Goal: Task Accomplishment & Management: Use online tool/utility

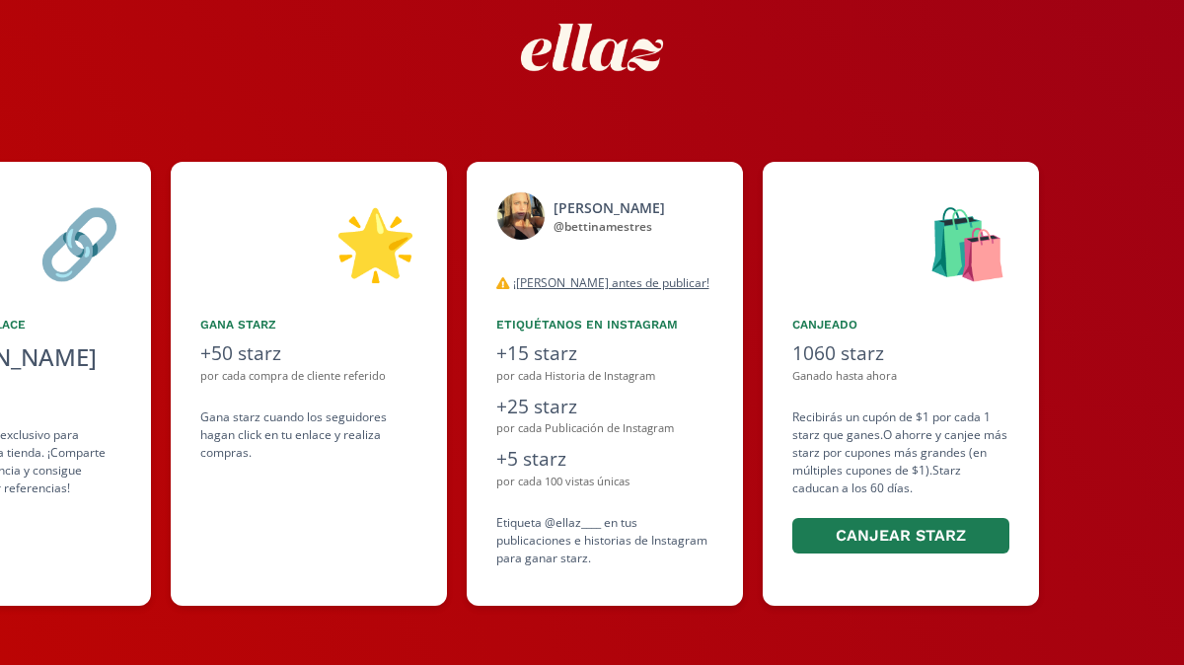
scroll to position [0, 888]
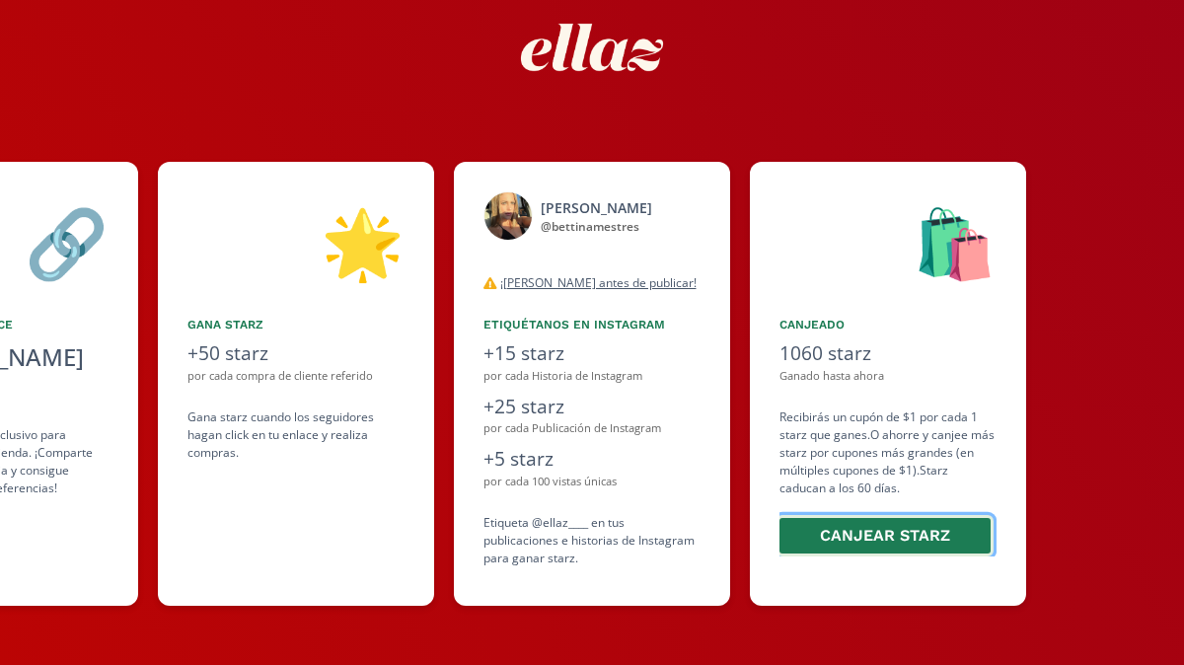
click at [877, 540] on button "Canjear starz" at bounding box center [884, 536] width 217 height 42
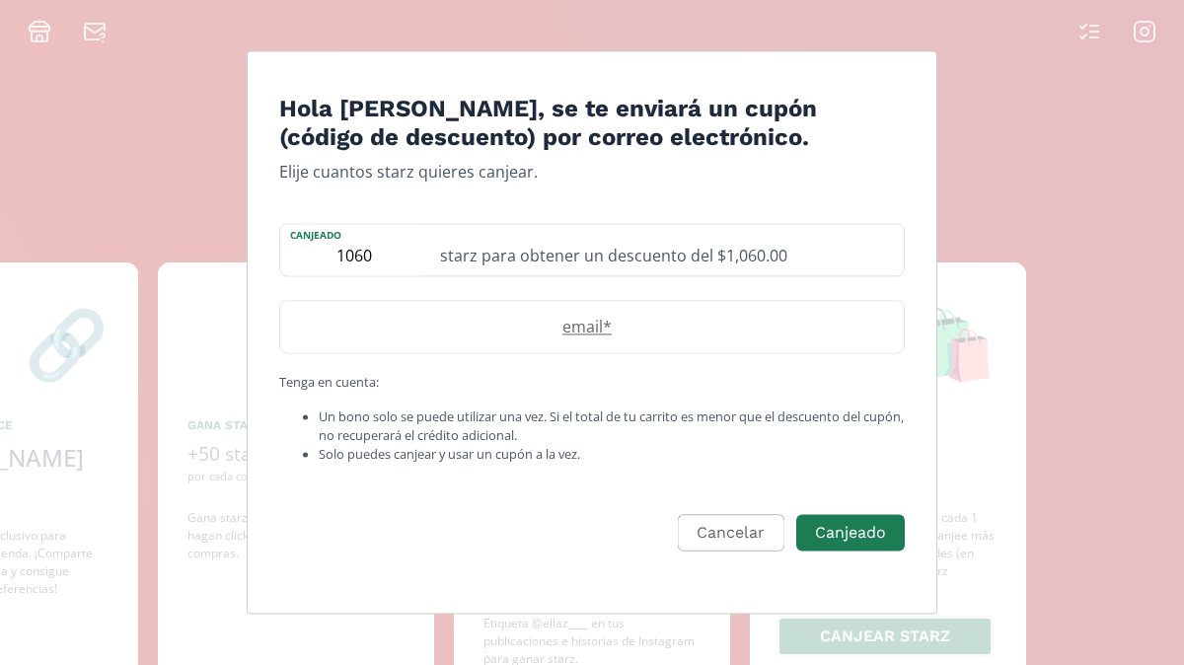
scroll to position [0, 0]
click at [708, 538] on button "Cancelar" at bounding box center [727, 533] width 111 height 42
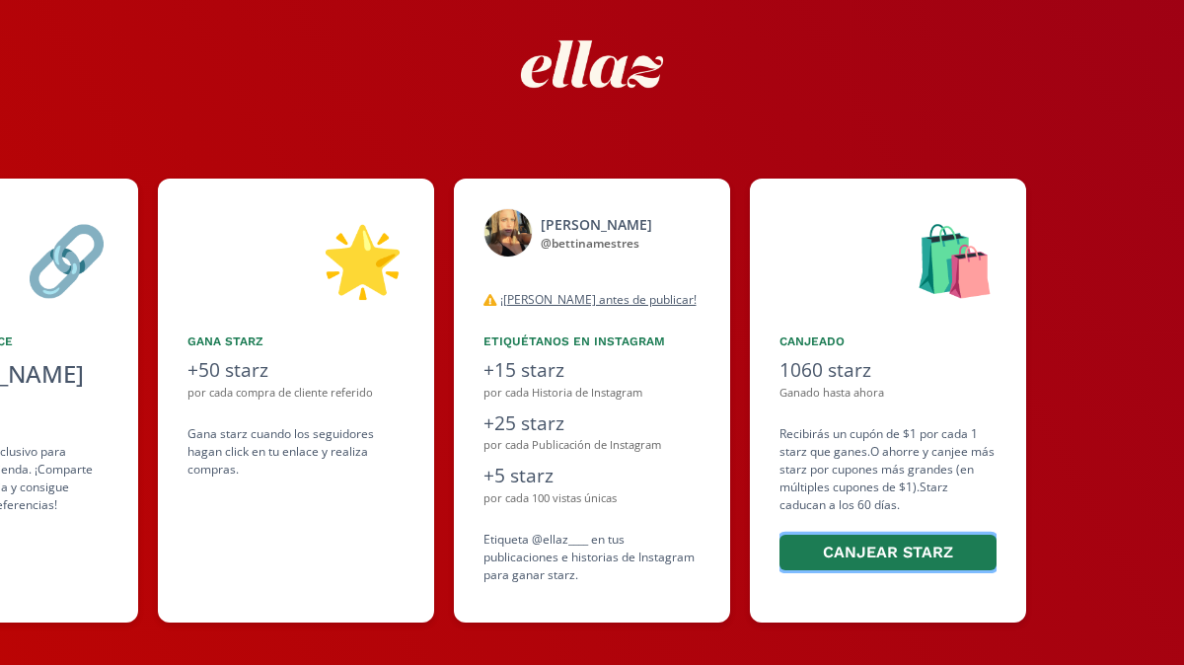
scroll to position [101, 0]
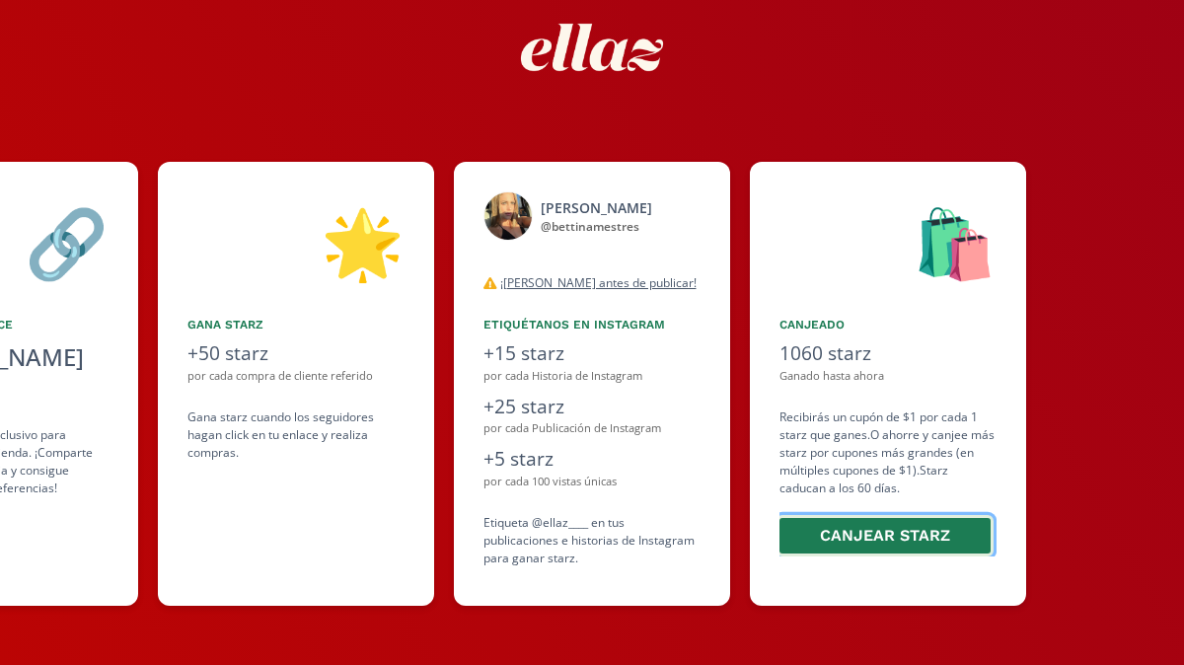
click at [851, 548] on button "Canjear starz" at bounding box center [884, 536] width 217 height 42
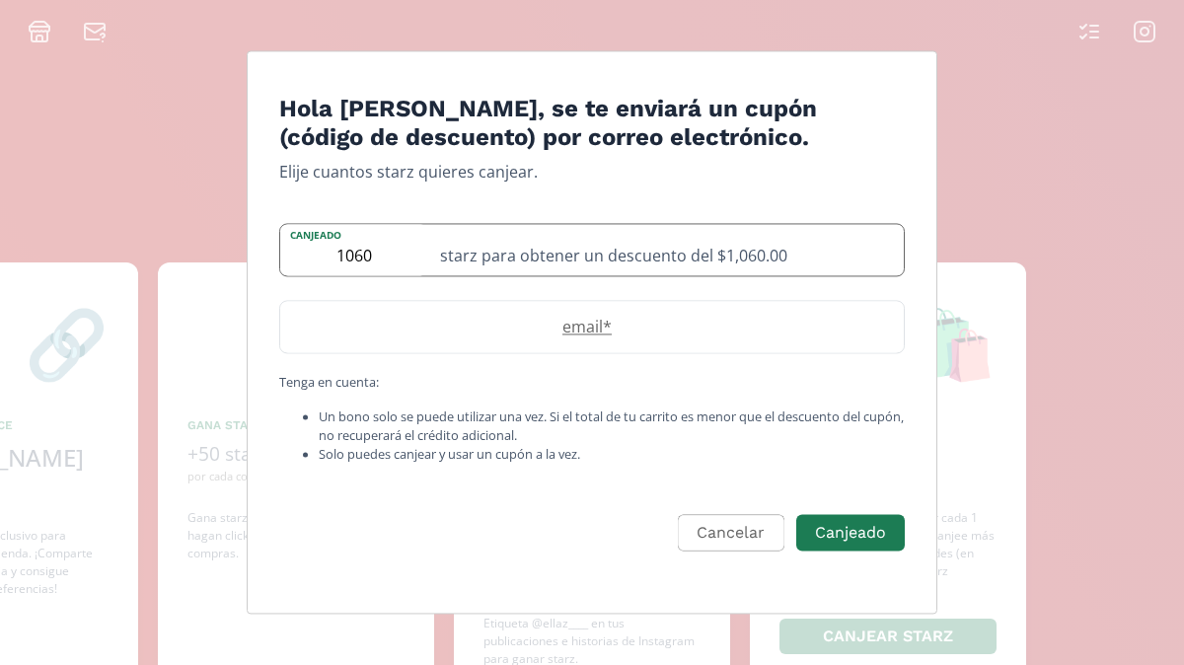
click at [380, 263] on input "1060" at bounding box center [354, 249] width 148 height 51
type input "1000"
click at [719, 541] on button "Cancelar" at bounding box center [727, 533] width 111 height 42
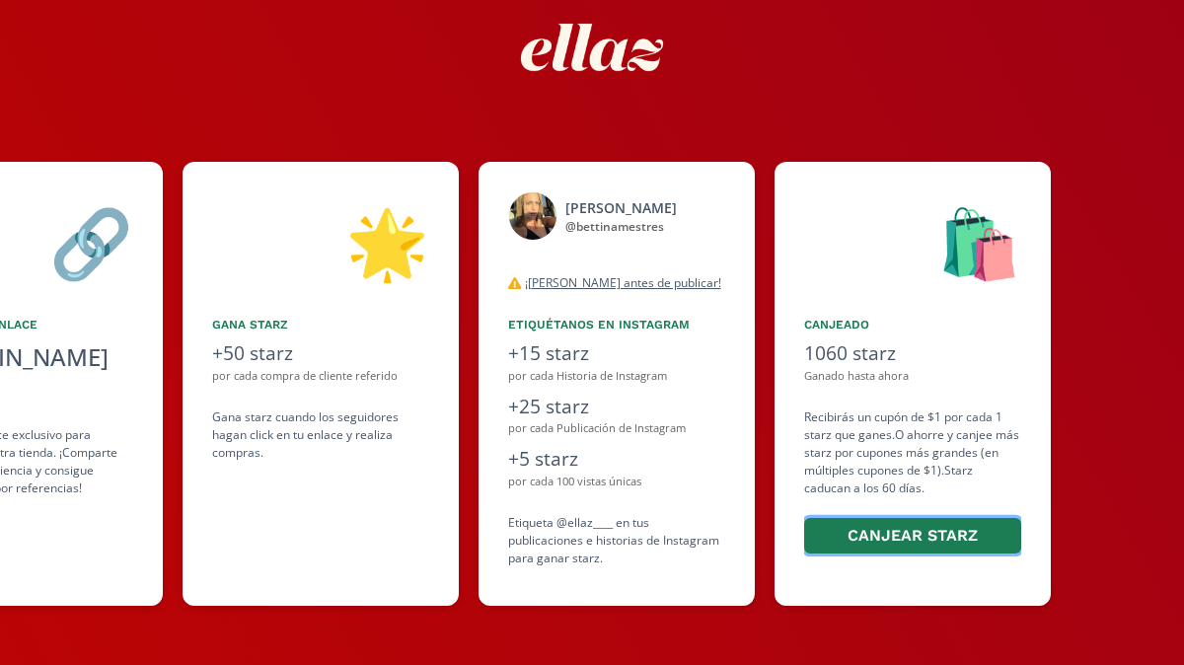
scroll to position [0, 888]
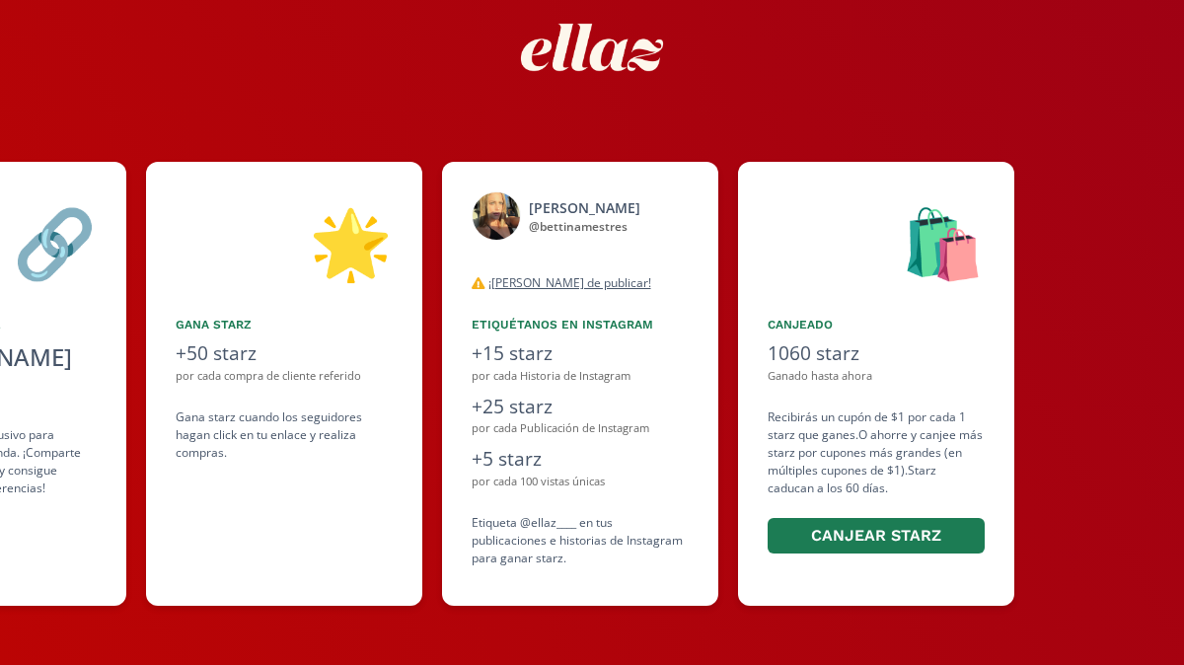
scroll to position [0, 888]
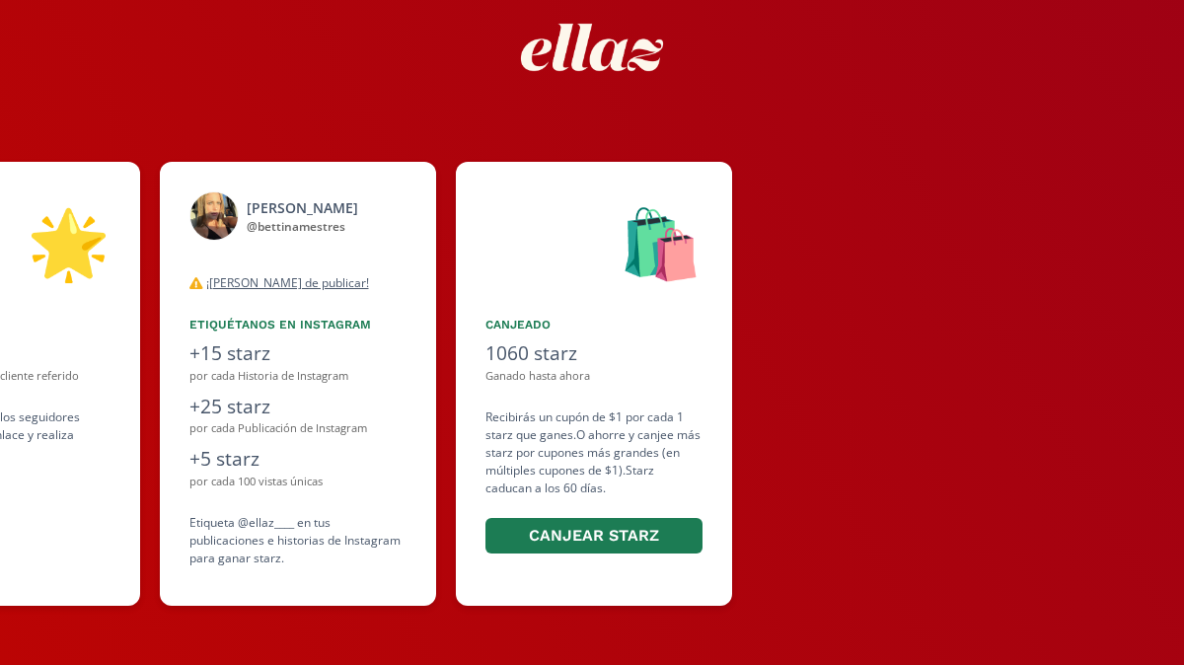
scroll to position [0, 1184]
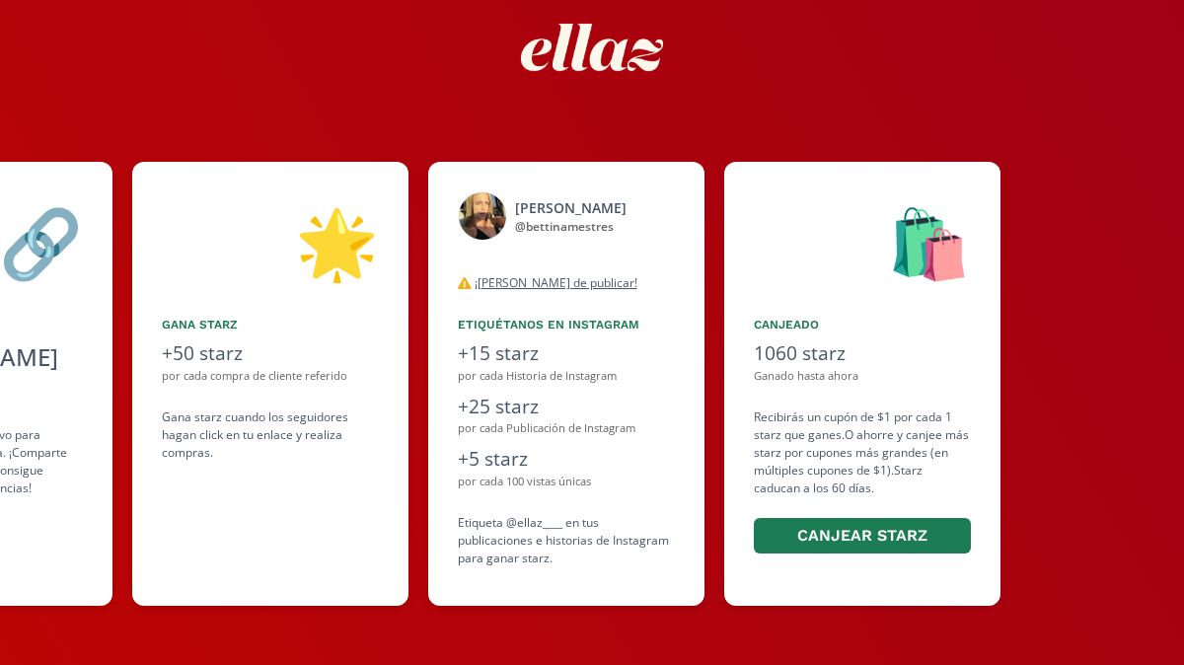
scroll to position [0, 888]
